Goal: Navigation & Orientation: Go to known website

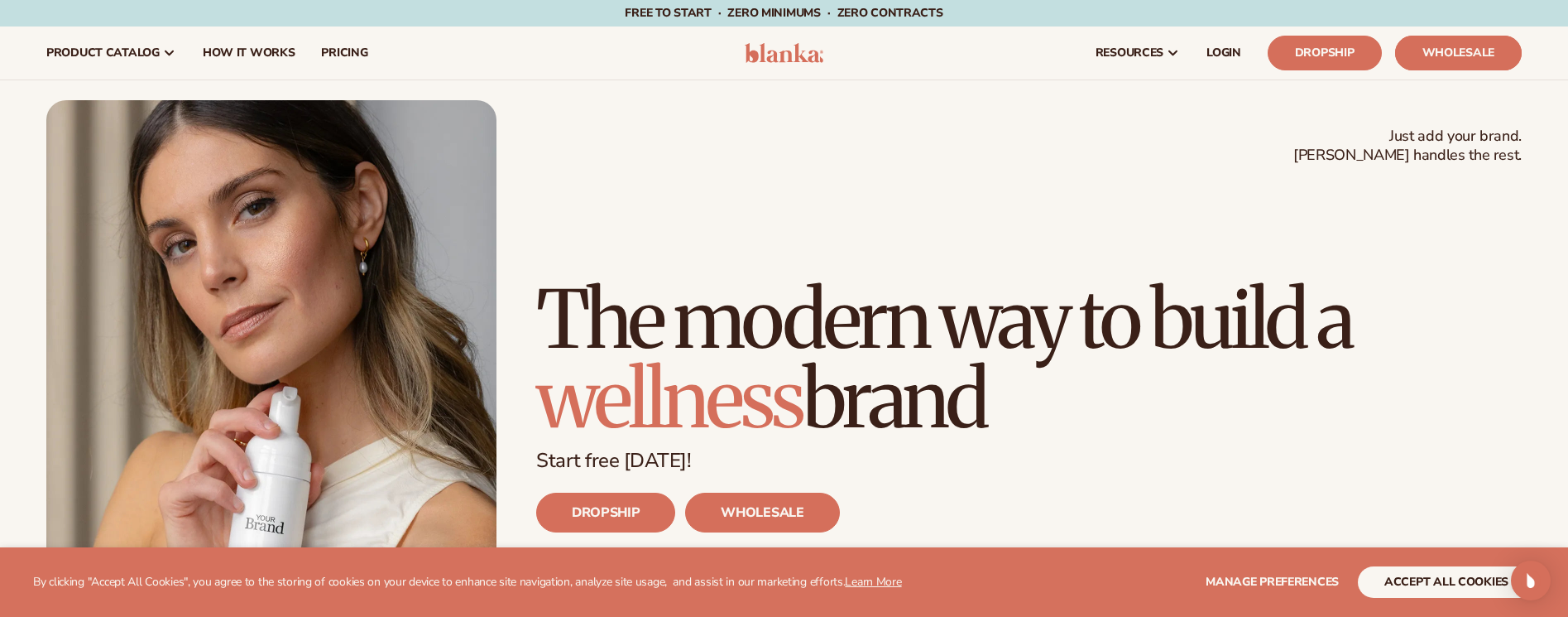
click at [1434, 52] on link "Wholesale" at bounding box center [1458, 53] width 127 height 35
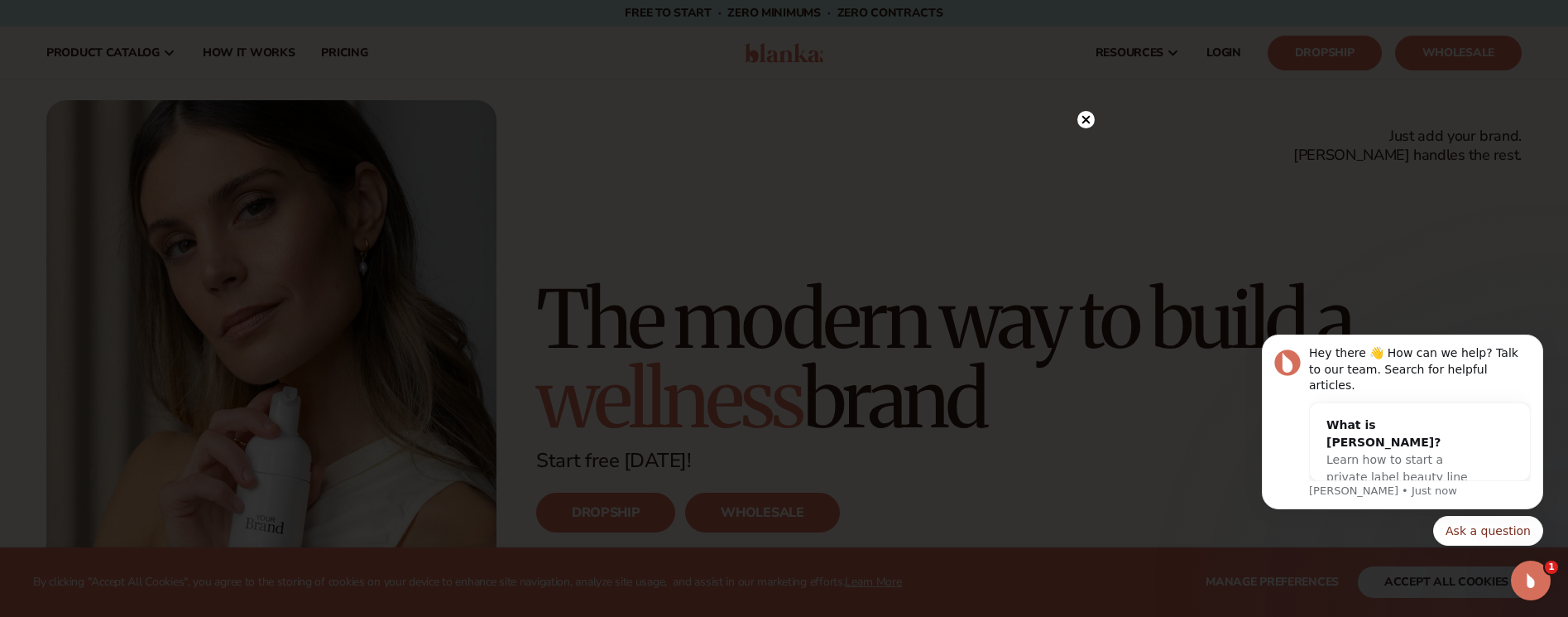
click at [1084, 124] on circle at bounding box center [1086, 119] width 18 height 18
